Goal: Task Accomplishment & Management: Use online tool/utility

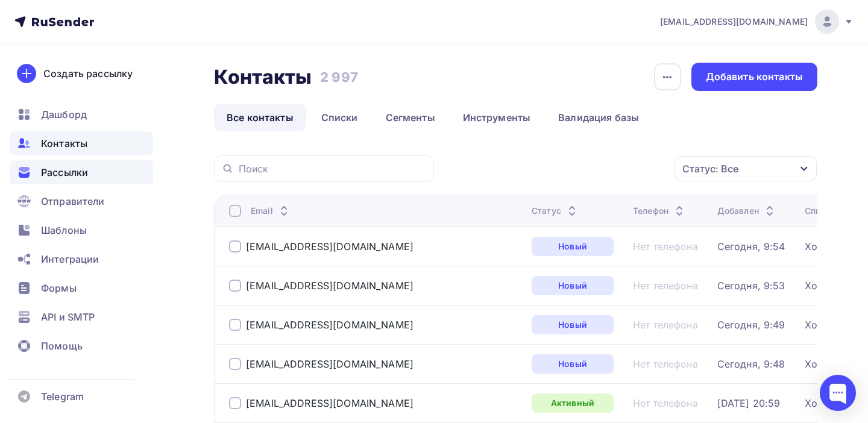
click at [73, 165] on div "Рассылки" at bounding box center [81, 172] width 143 height 24
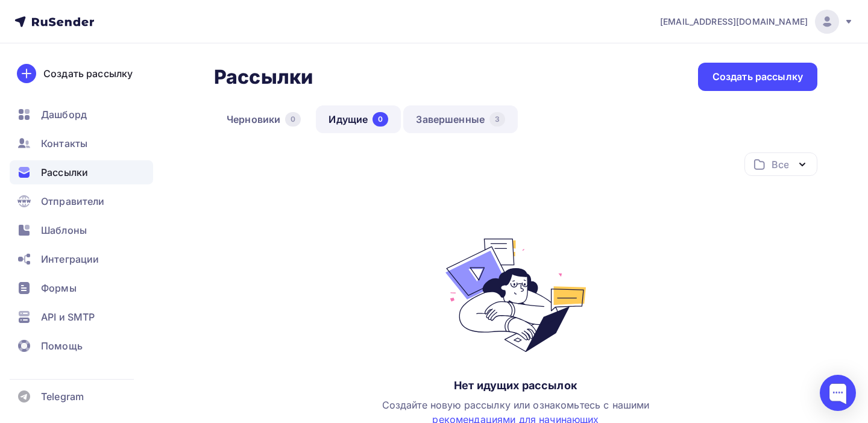
click at [459, 128] on link "Завершенные 3" at bounding box center [460, 119] width 115 height 28
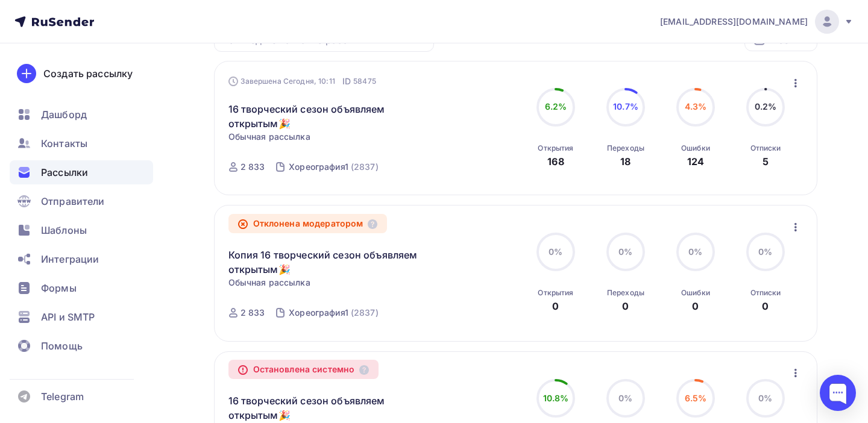
scroll to position [127, 0]
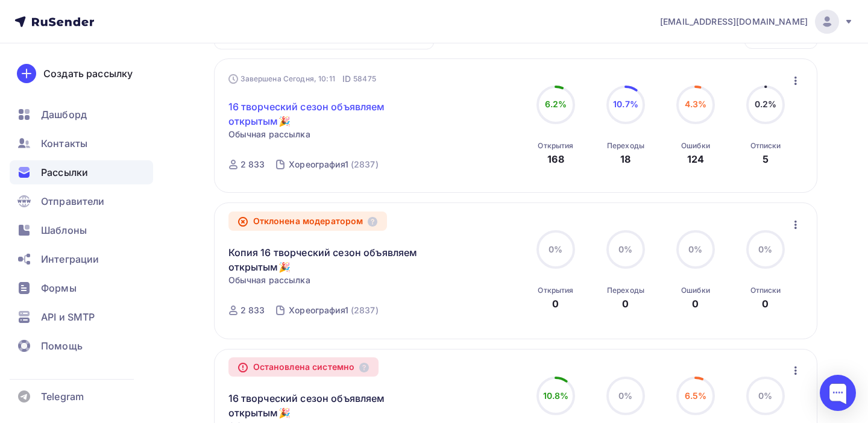
click at [245, 109] on link "16 творческий сезон объявляем открытым🎉" at bounding box center [331, 113] width 207 height 29
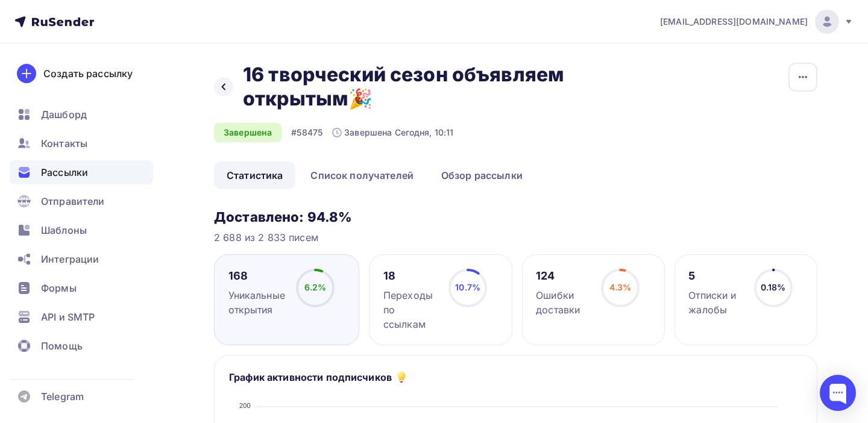
click at [705, 316] on div "Отписки и жалобы" at bounding box center [715, 302] width 54 height 29
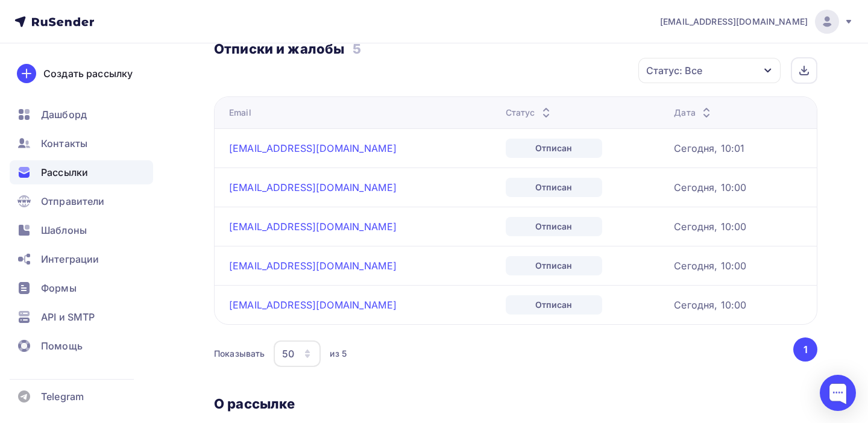
scroll to position [622, 0]
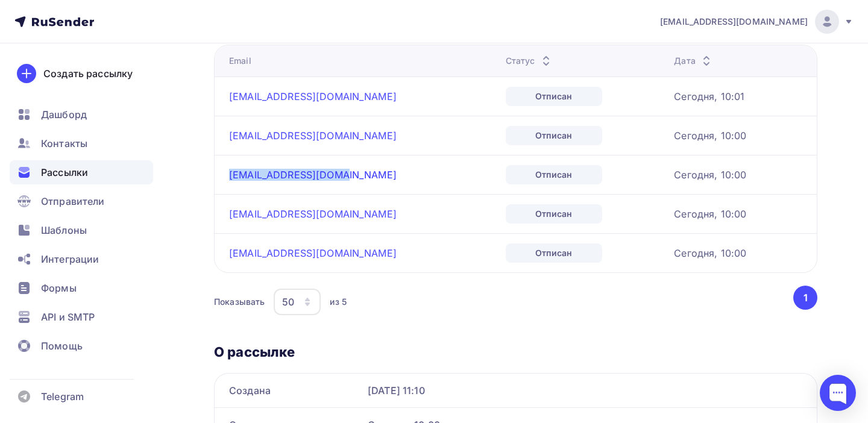
drag, startPoint x: 338, startPoint y: 175, endPoint x: 229, endPoint y: 175, distance: 109.1
click at [229, 175] on div "[EMAIL_ADDRESS][DOMAIN_NAME]" at bounding box center [362, 175] width 267 height 12
copy link "[EMAIL_ADDRESS][DOMAIN_NAME]"
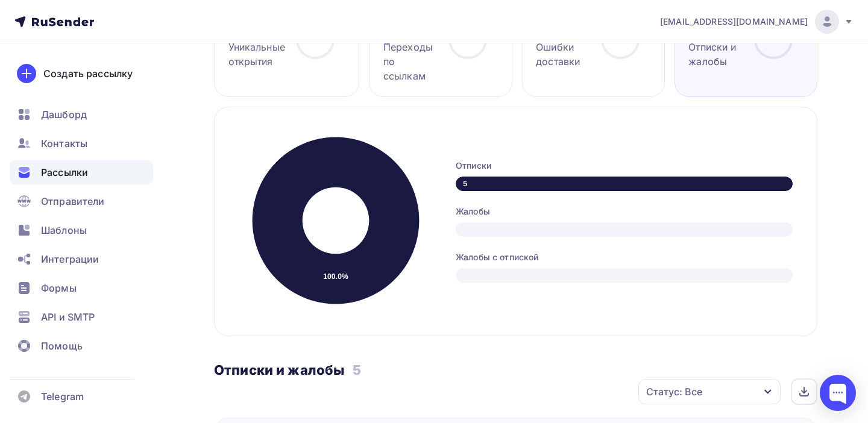
scroll to position [0, 0]
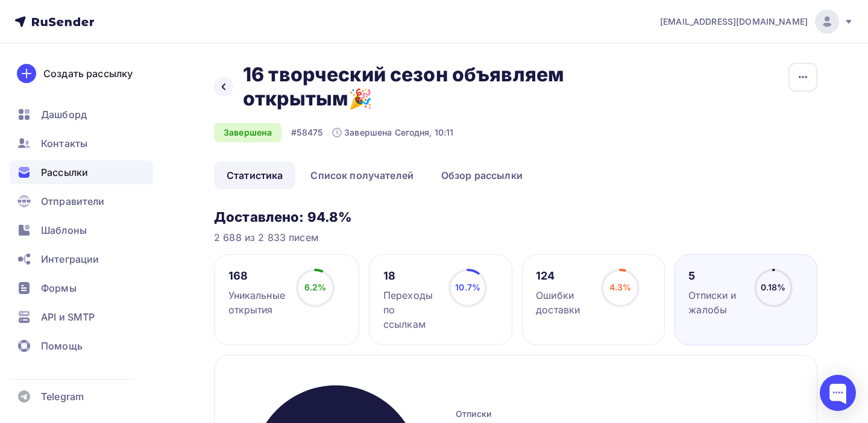
click at [461, 291] on span "10.7%" at bounding box center [467, 287] width 25 height 10
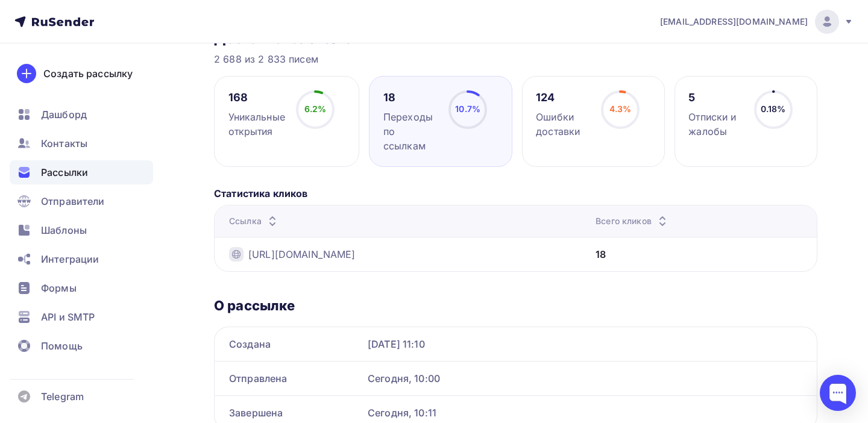
scroll to position [235, 0]
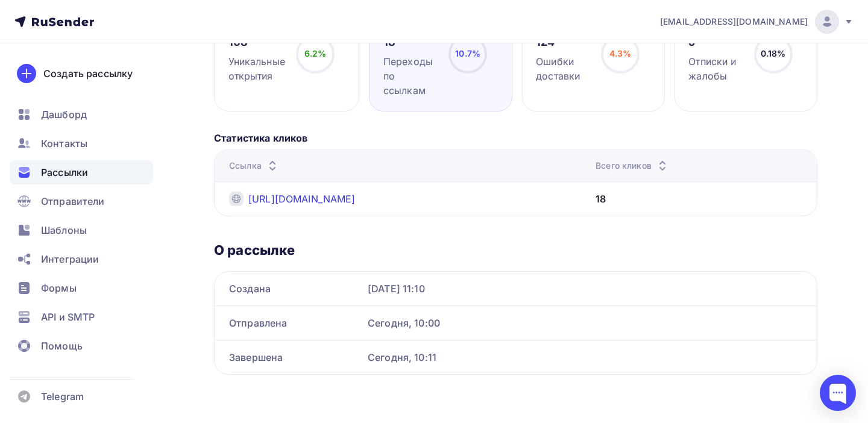
click at [356, 203] on link "[URL][DOMAIN_NAME]" at bounding box center [301, 199] width 107 height 14
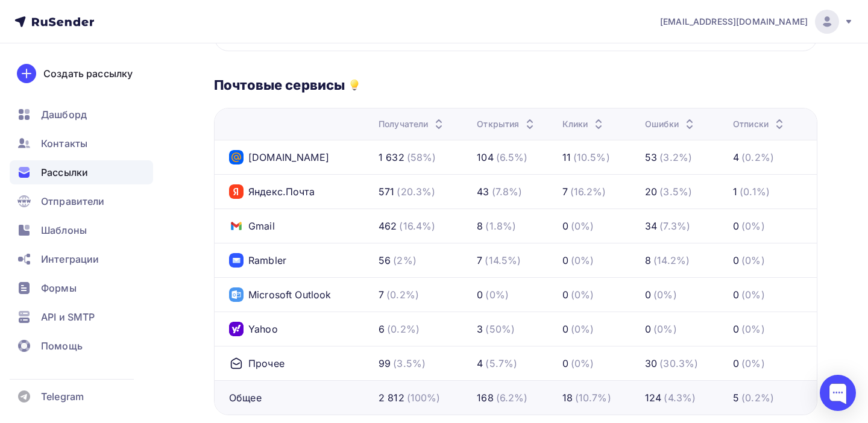
scroll to position [606, 0]
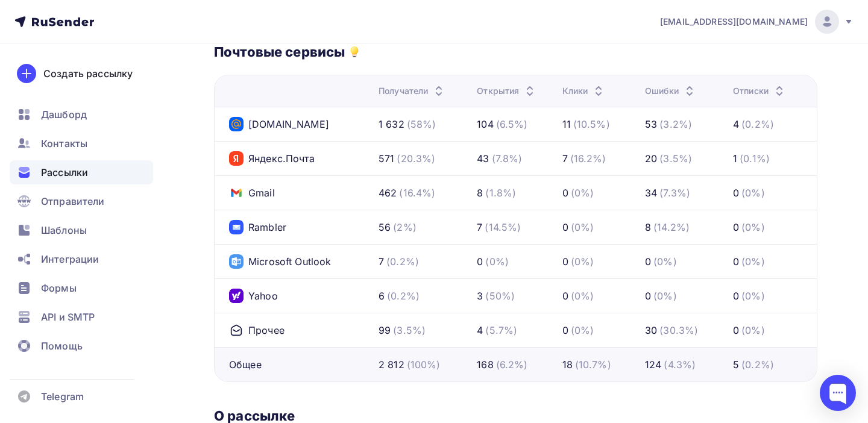
click at [688, 93] on icon at bounding box center [689, 94] width 14 height 14
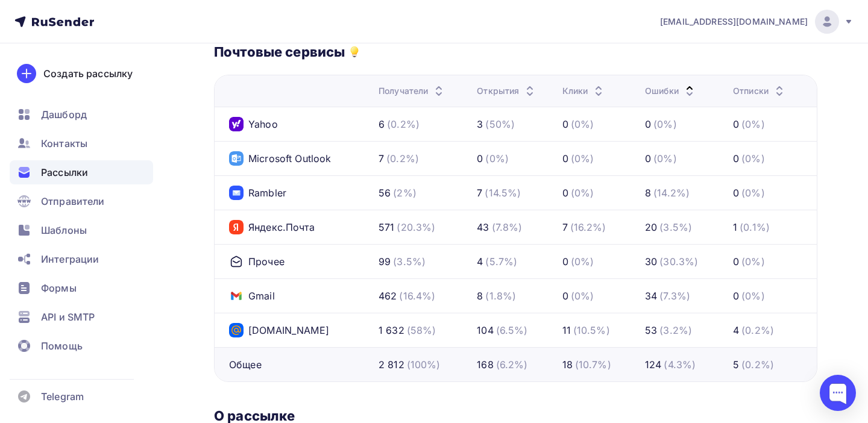
click at [688, 93] on icon at bounding box center [689, 94] width 14 height 14
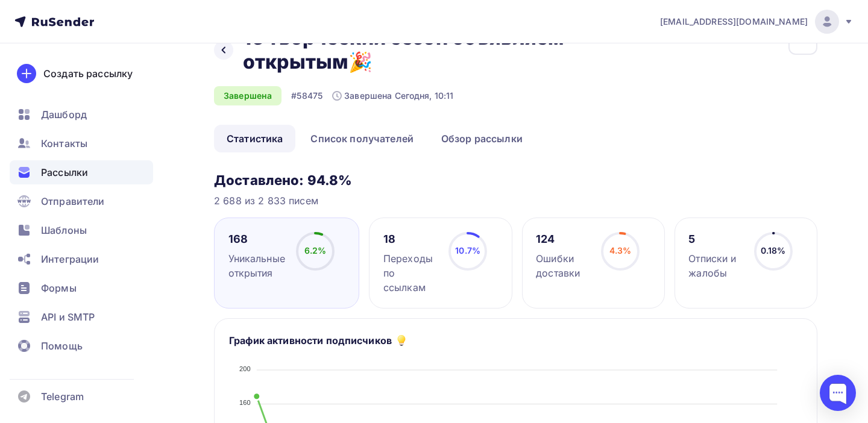
scroll to position [0, 0]
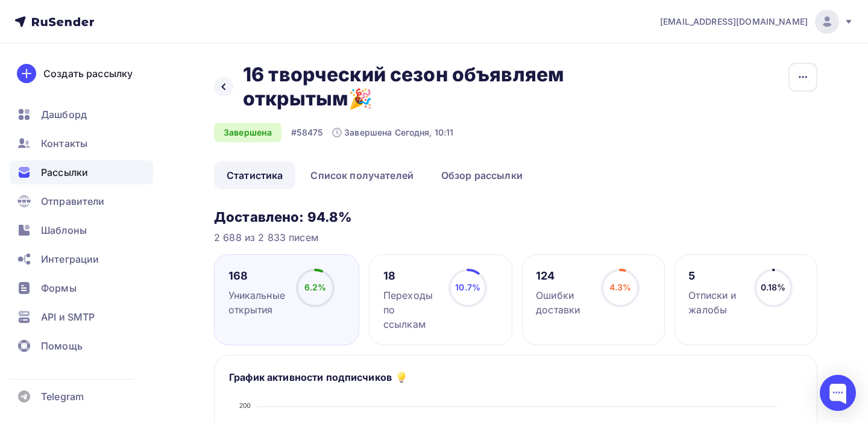
click at [412, 289] on div "Переходы по ссылкам" at bounding box center [410, 309] width 54 height 43
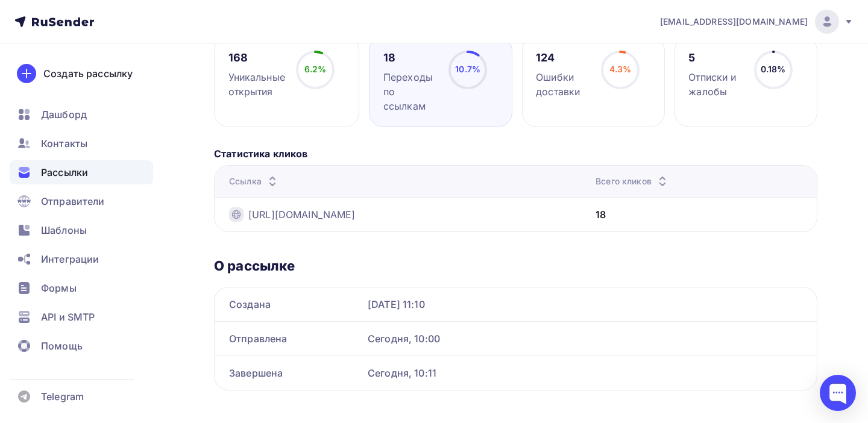
scroll to position [235, 0]
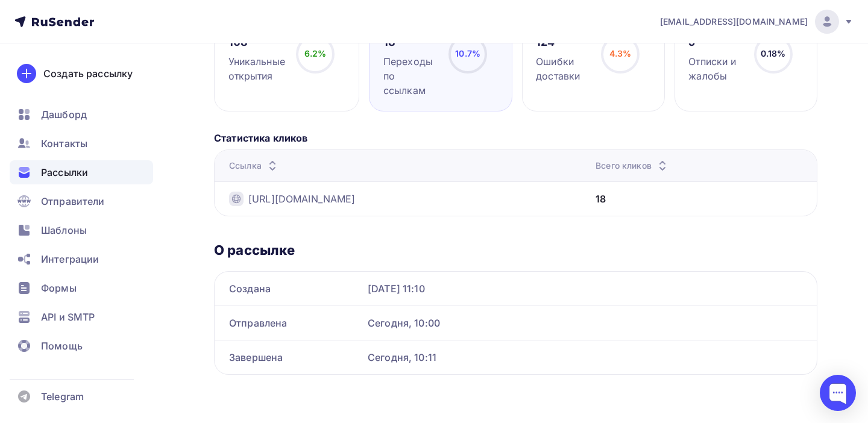
click at [670, 166] on icon at bounding box center [662, 169] width 14 height 14
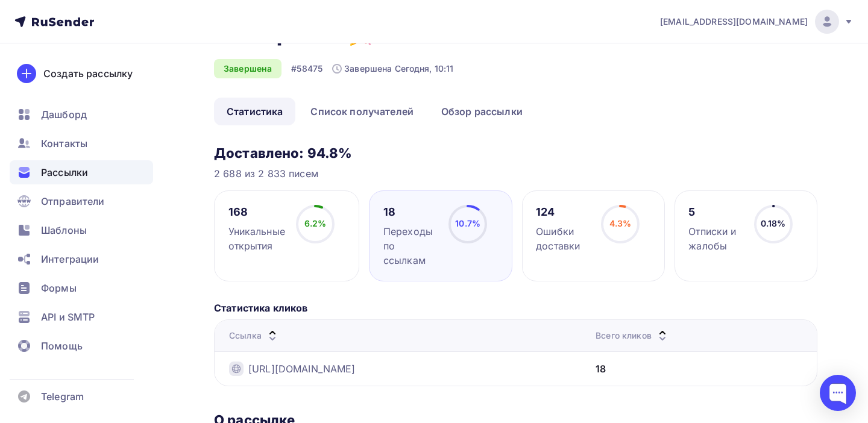
scroll to position [0, 0]
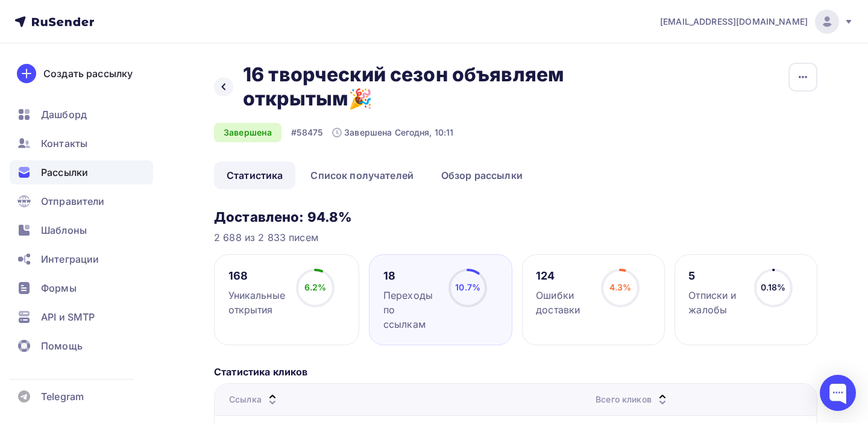
click at [259, 294] on div "Уникальные открытия" at bounding box center [256, 302] width 57 height 29
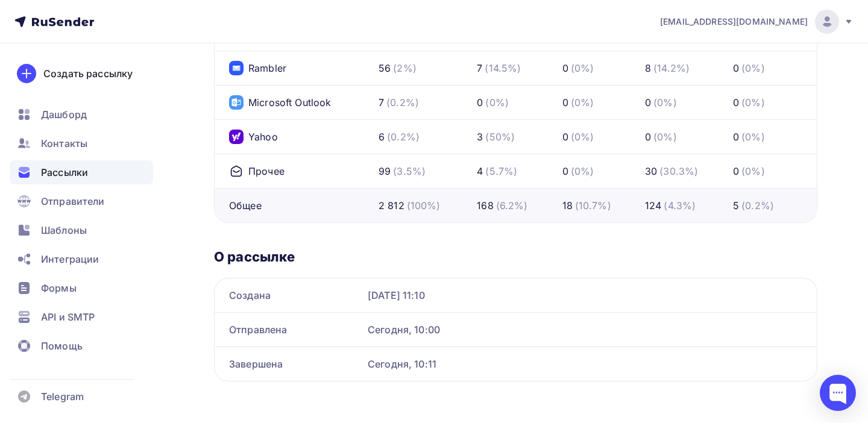
scroll to position [772, 0]
